Goal: Task Accomplishment & Management: Complete application form

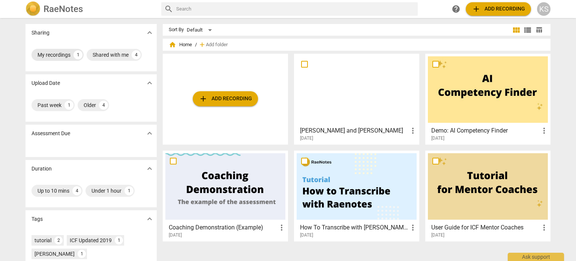
click at [55, 56] on div "My recordings" at bounding box center [53, 54] width 33 height 7
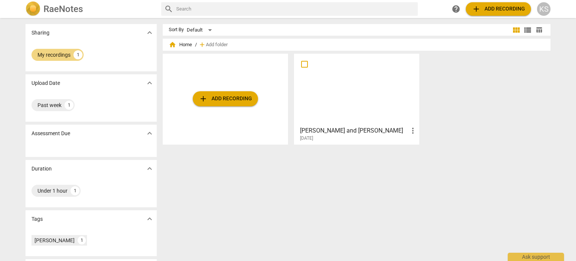
drag, startPoint x: 339, startPoint y: 83, endPoint x: 257, endPoint y: 199, distance: 142.2
click at [257, 199] on div "Sort By Default view_module view_list table_chart home Home / add Add folder ad…" at bounding box center [360, 139] width 394 height 231
click at [43, 56] on div "My recordings" at bounding box center [53, 54] width 33 height 7
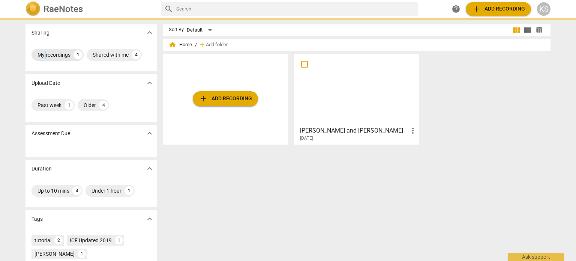
click at [43, 56] on div "My recordings" at bounding box center [53, 54] width 33 height 7
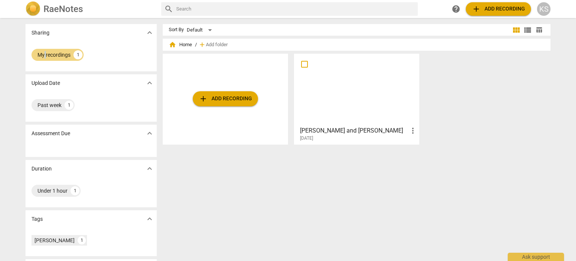
click at [316, 88] on div at bounding box center [357, 89] width 120 height 66
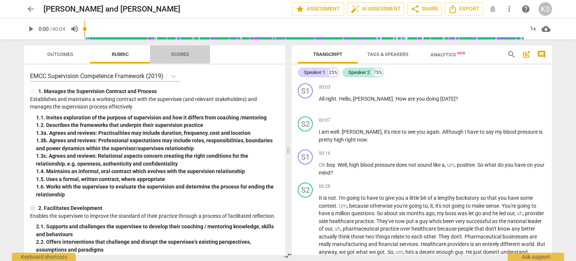
click at [179, 55] on span "Scores" at bounding box center [180, 54] width 18 height 6
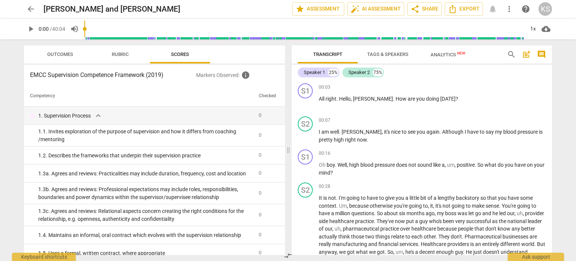
click at [441, 55] on span "Analytics New" at bounding box center [447, 55] width 35 height 6
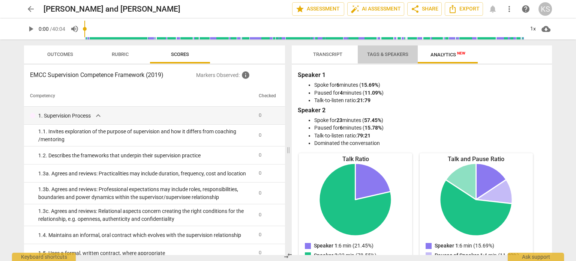
click at [399, 52] on span "Tags & Speakers" at bounding box center [387, 54] width 41 height 6
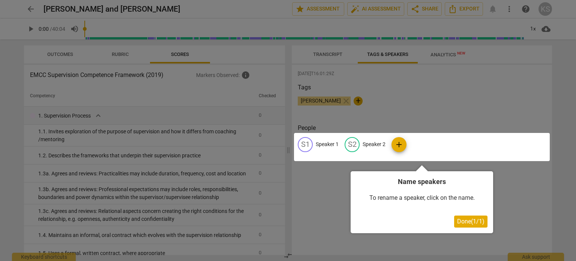
click at [564, 7] on div at bounding box center [288, 130] width 576 height 261
click at [327, 145] on div at bounding box center [422, 147] width 256 height 28
click at [474, 221] on span "Done ( 1 / 1 )" at bounding box center [470, 220] width 27 height 7
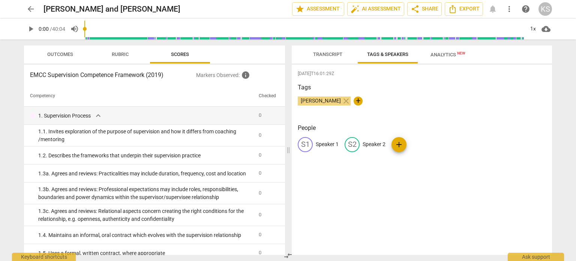
click at [326, 143] on p "Speaker 1" at bounding box center [327, 144] width 23 height 8
click at [352, 186] on div "2025-08-11T16:01:29Z Tags Kerry Shannon close + People edit Speaker 1 delete S2…" at bounding box center [422, 159] width 260 height 190
click at [463, 7] on span "Export" at bounding box center [463, 8] width 31 height 9
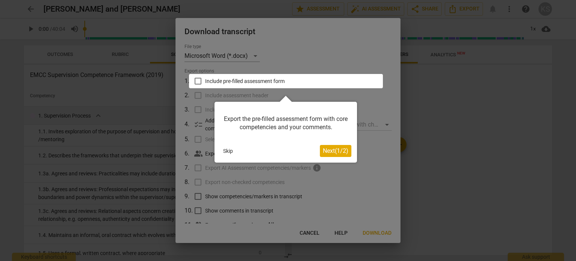
click at [198, 81] on div at bounding box center [286, 81] width 194 height 14
click at [230, 150] on button "Skip" at bounding box center [228, 150] width 16 height 11
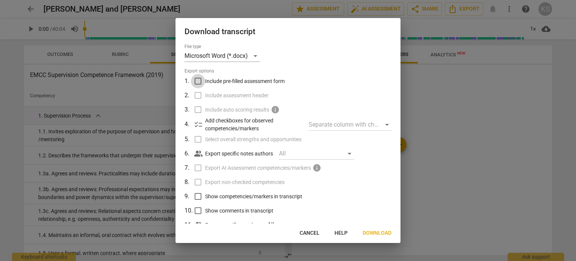
click at [197, 78] on input "Include pre-filled assessment form" at bounding box center [198, 81] width 14 height 14
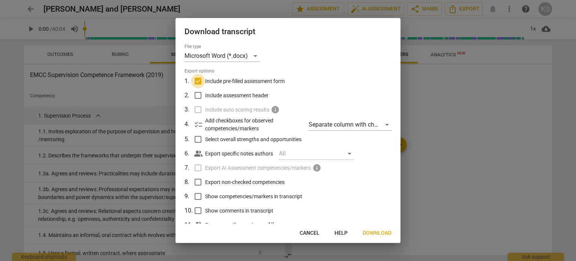
click at [197, 78] on input "Include pre-filled assessment form" at bounding box center [198, 81] width 14 height 14
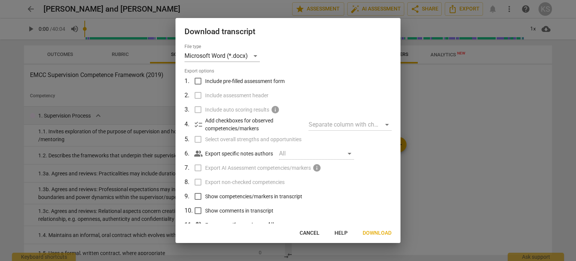
click at [197, 78] on input "Include pre-filled assessment form" at bounding box center [198, 81] width 14 height 14
checkbox input "true"
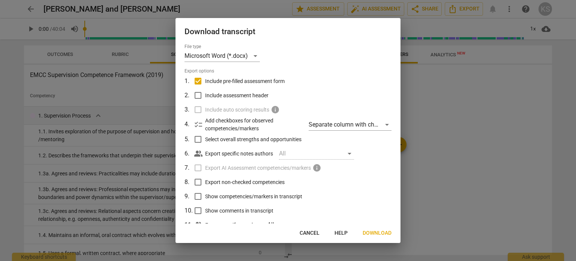
scroll to position [24, 0]
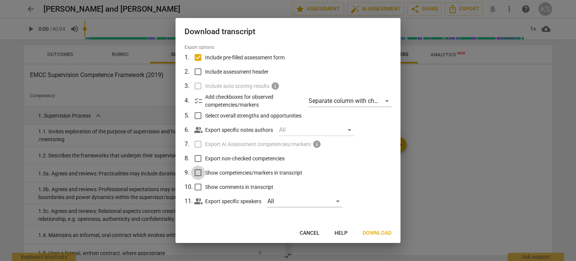
click at [196, 173] on input "Show competencies/markers in transcript" at bounding box center [198, 172] width 14 height 14
checkbox input "true"
click at [375, 234] on span "Download" at bounding box center [377, 232] width 29 height 7
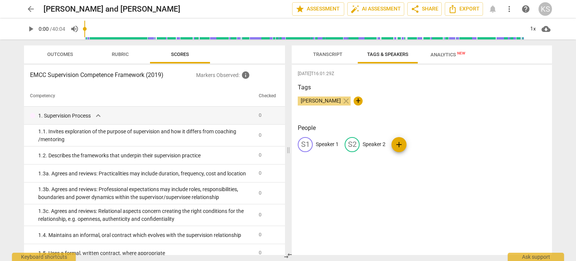
click at [320, 52] on span "Transcript" at bounding box center [327, 54] width 29 height 6
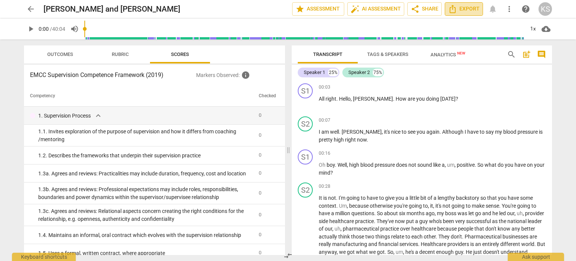
click at [478, 10] on span "Export" at bounding box center [463, 8] width 31 height 9
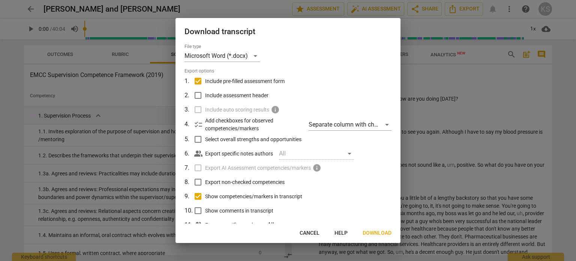
click at [377, 231] on span "Download" at bounding box center [377, 232] width 29 height 7
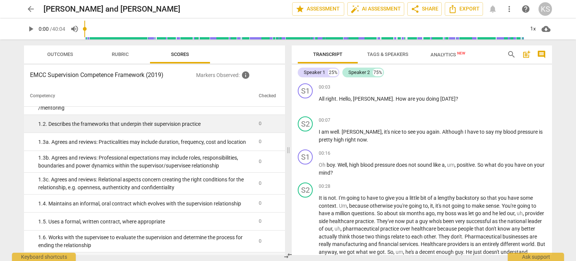
scroll to position [0, 0]
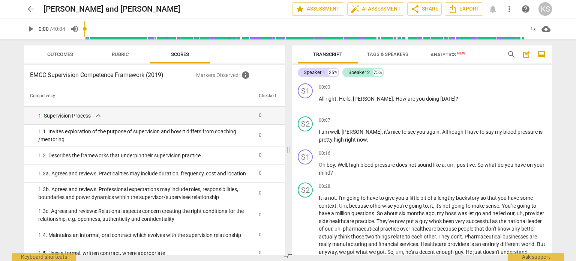
click at [127, 50] on span "Rubric" at bounding box center [120, 54] width 35 height 10
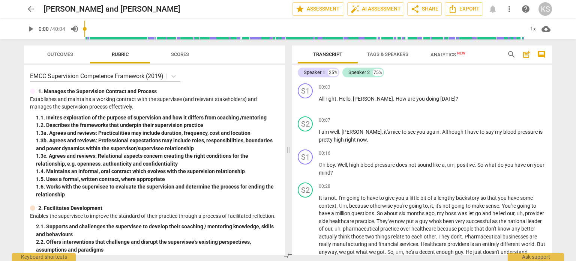
click at [187, 52] on span "Scores" at bounding box center [180, 54] width 18 height 6
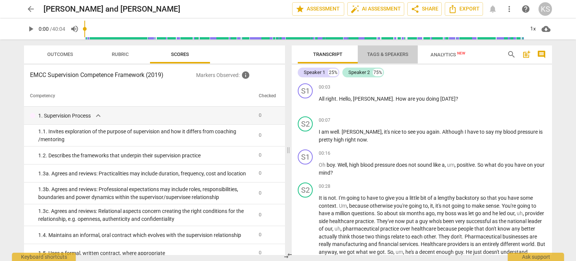
click at [400, 56] on span "Tags & Speakers" at bounding box center [387, 54] width 41 height 6
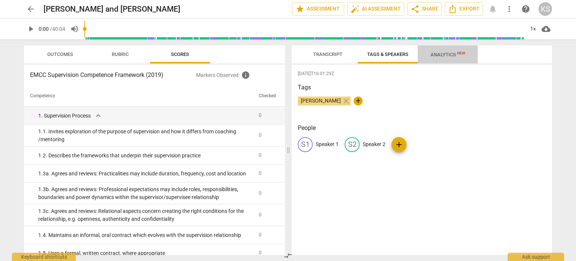
click at [442, 51] on span "Analytics New" at bounding box center [447, 54] width 53 height 11
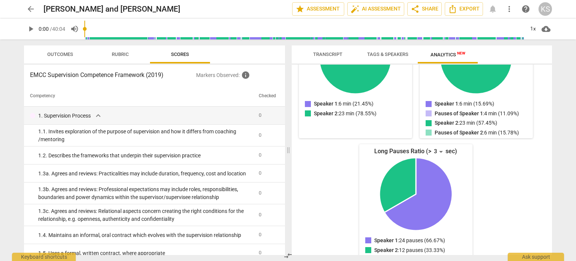
scroll to position [149, 0]
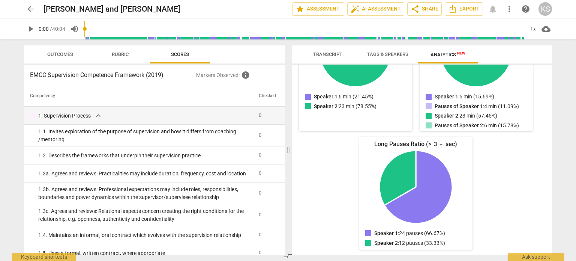
click at [227, 76] on p "Markers Observed : info" at bounding box center [237, 74] width 83 height 9
click at [245, 76] on span "info" at bounding box center [245, 74] width 9 height 9
click at [54, 55] on span "Outcomes" at bounding box center [60, 54] width 26 height 6
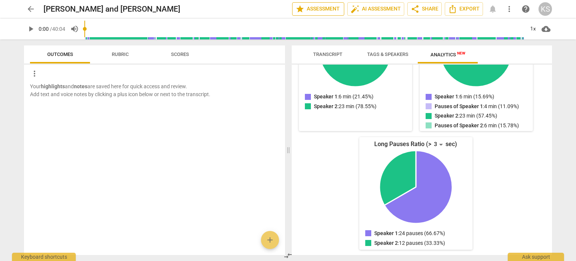
click at [315, 9] on span "star Assessment" at bounding box center [317, 8] width 45 height 9
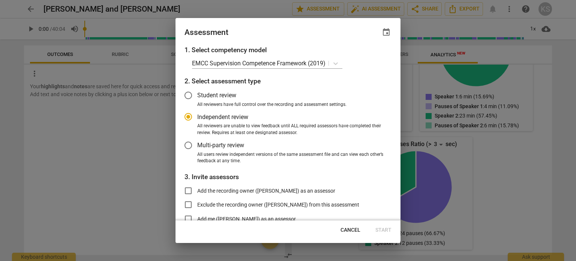
radio input "false"
click at [190, 95] on input "Student review" at bounding box center [188, 95] width 18 height 18
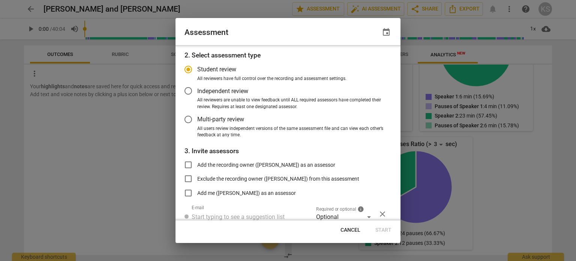
scroll to position [19, 0]
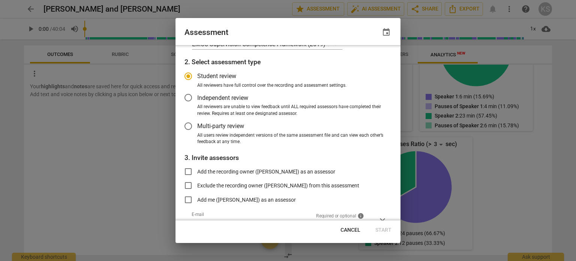
radio input "false"
click at [188, 129] on input "Multi-party review" at bounding box center [188, 126] width 18 height 18
click at [380, 217] on span "close" at bounding box center [382, 220] width 9 height 9
radio input "false"
click at [186, 184] on input "Exclude the recording owner (Kerry Shannon) from this assessment" at bounding box center [188, 185] width 18 height 18
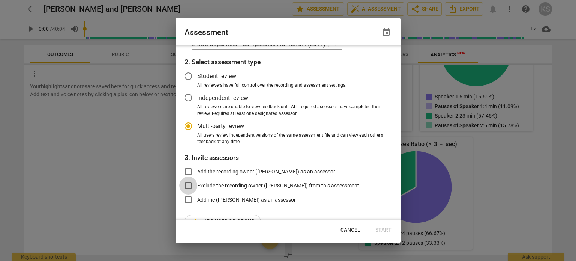
checkbox input "true"
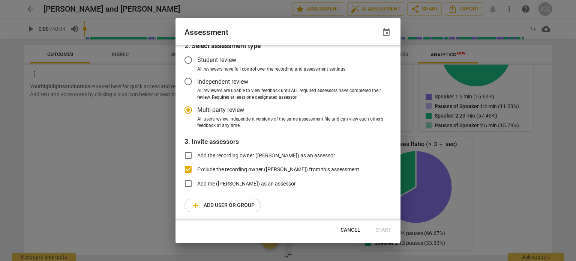
scroll to position [36, 0]
radio input "false"
click at [191, 154] on input "Add the recording owner (Kerry Shannon) as an assessor" at bounding box center [188, 155] width 18 height 18
checkbox input "true"
radio input "false"
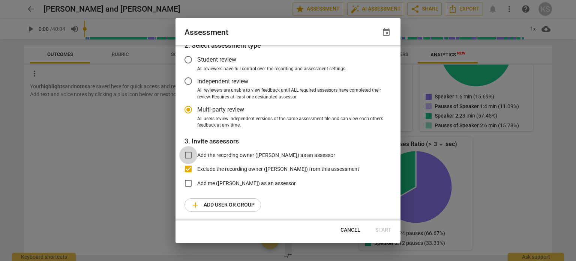
checkbox input "false"
radio input "false"
click at [388, 229] on span "Start" at bounding box center [383, 229] width 16 height 7
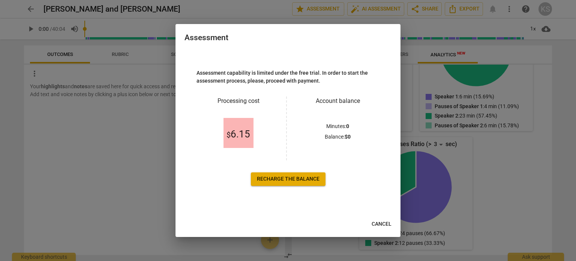
click at [297, 178] on span "Recharge the balance" at bounding box center [288, 178] width 63 height 7
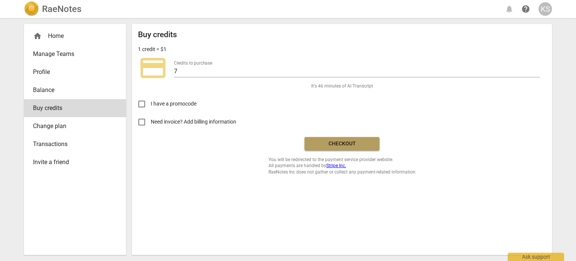
click at [345, 144] on span "Checkout" at bounding box center [341, 143] width 63 height 7
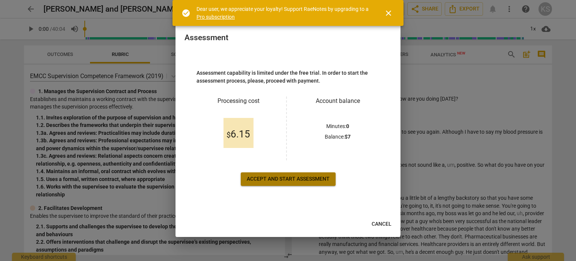
click at [312, 181] on span "Accept and start assessment" at bounding box center [288, 178] width 83 height 7
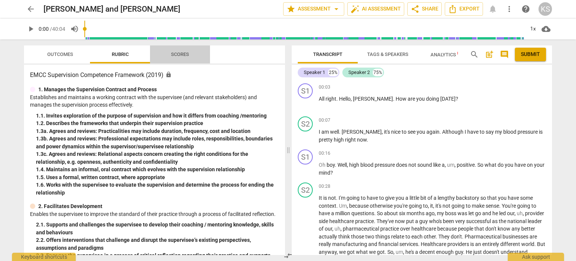
click at [179, 55] on span "Scores" at bounding box center [180, 54] width 18 height 6
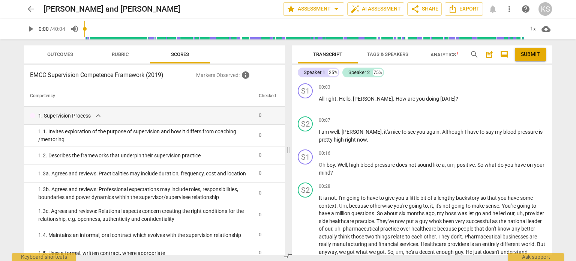
click at [72, 51] on span "Outcomes" at bounding box center [60, 54] width 44 height 10
